Goal: Information Seeking & Learning: Learn about a topic

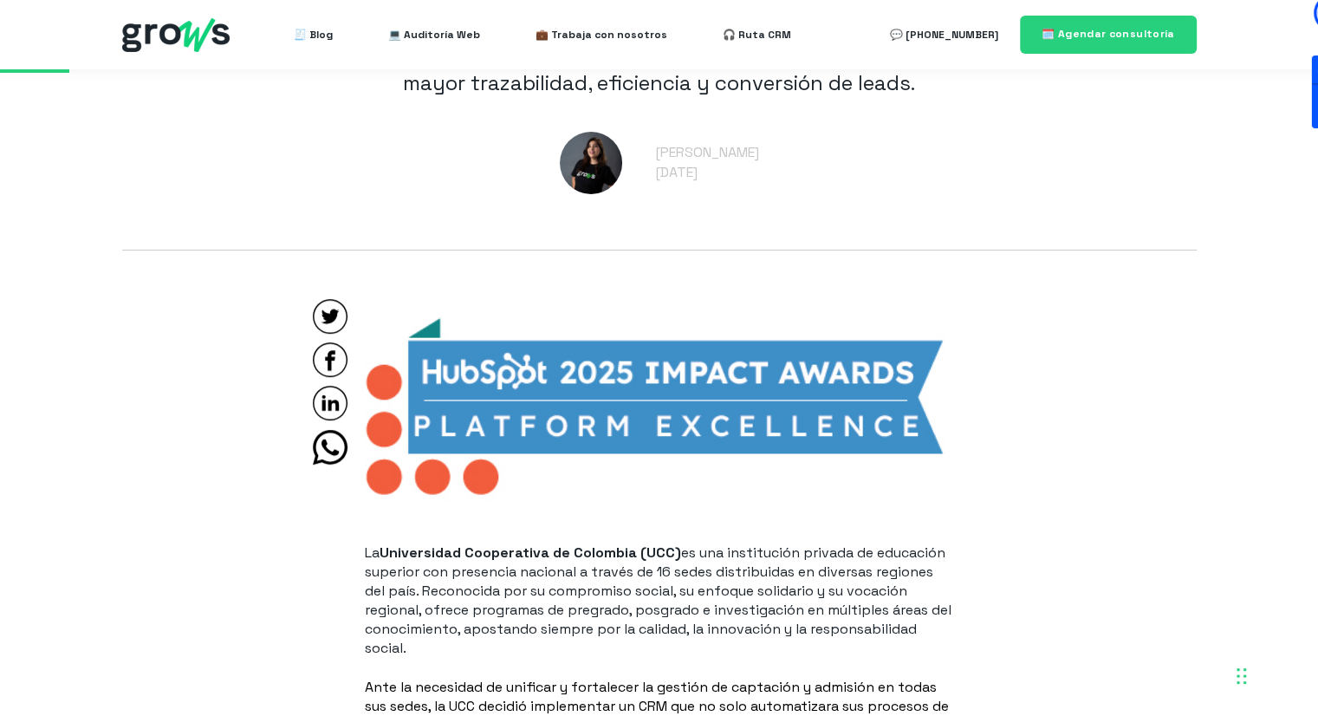
scroll to position [954, 0]
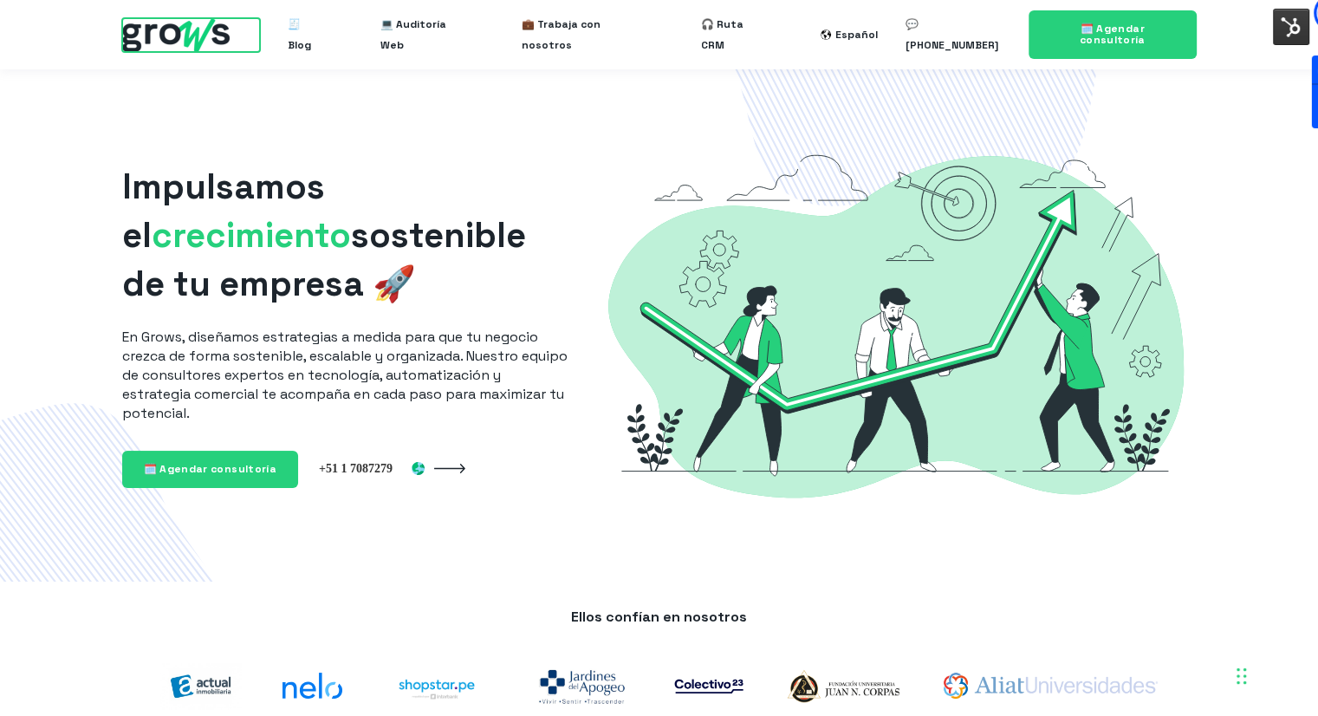
scroll to position [4499, 0]
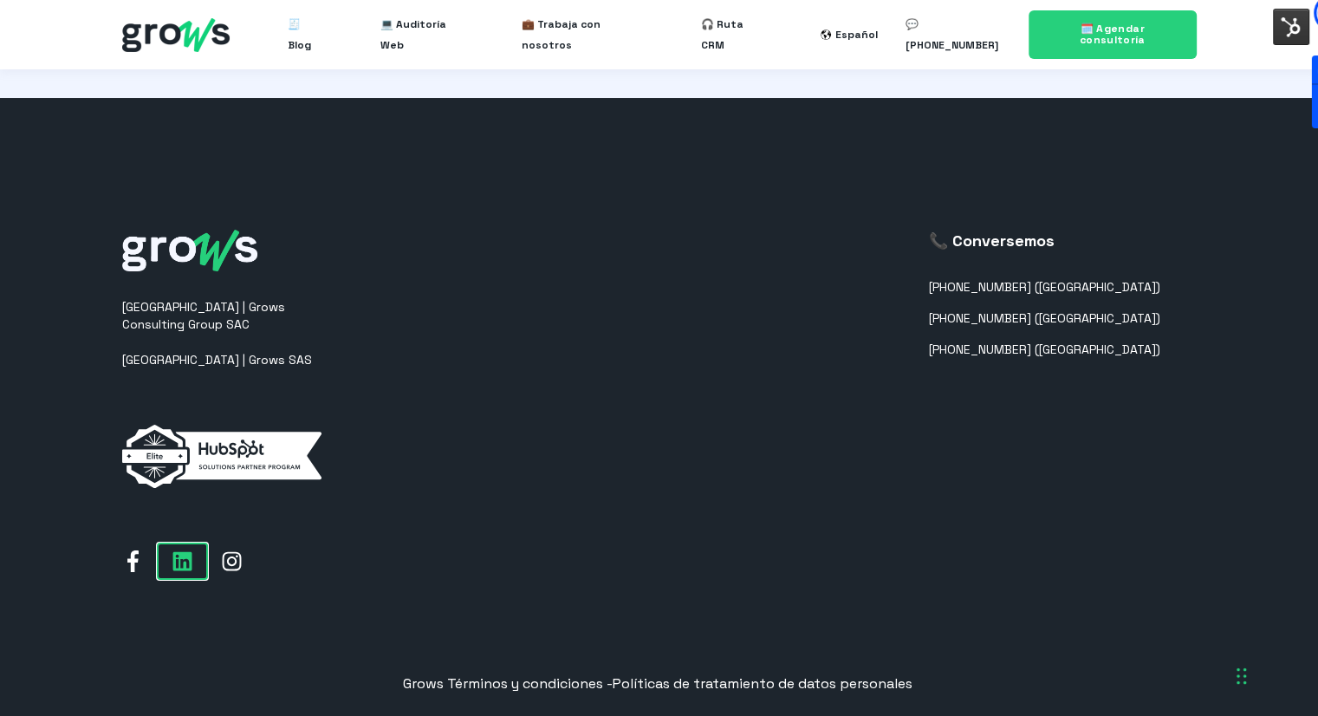
click at [179, 552] on icon at bounding box center [182, 561] width 19 height 19
